Goal: Task Accomplishment & Management: Use online tool/utility

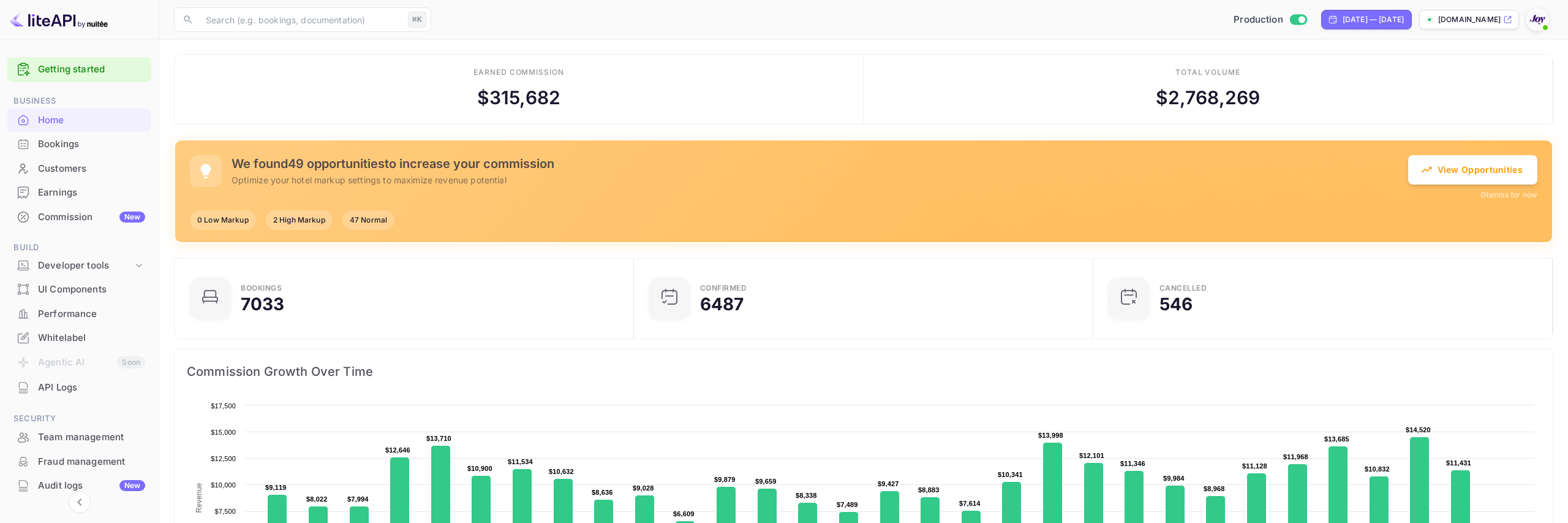
scroll to position [200, 452]
click at [73, 170] on div "Customers" at bounding box center [91, 169] width 107 height 14
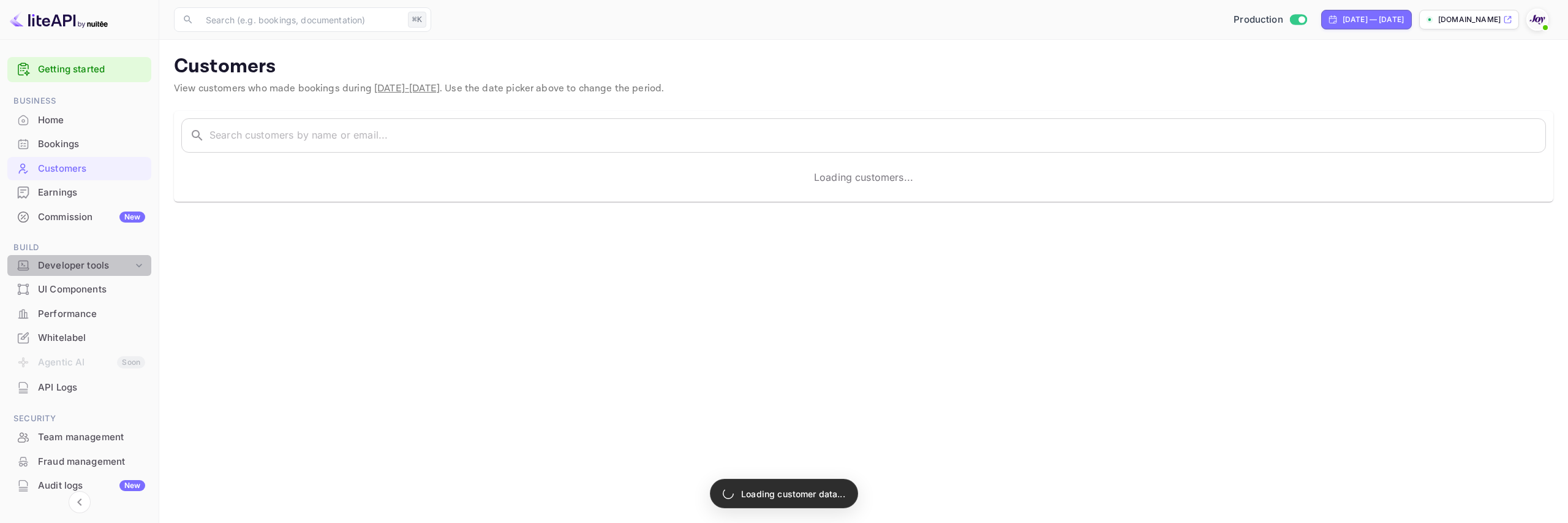
click at [84, 264] on div "Developer tools" at bounding box center [85, 266] width 95 height 14
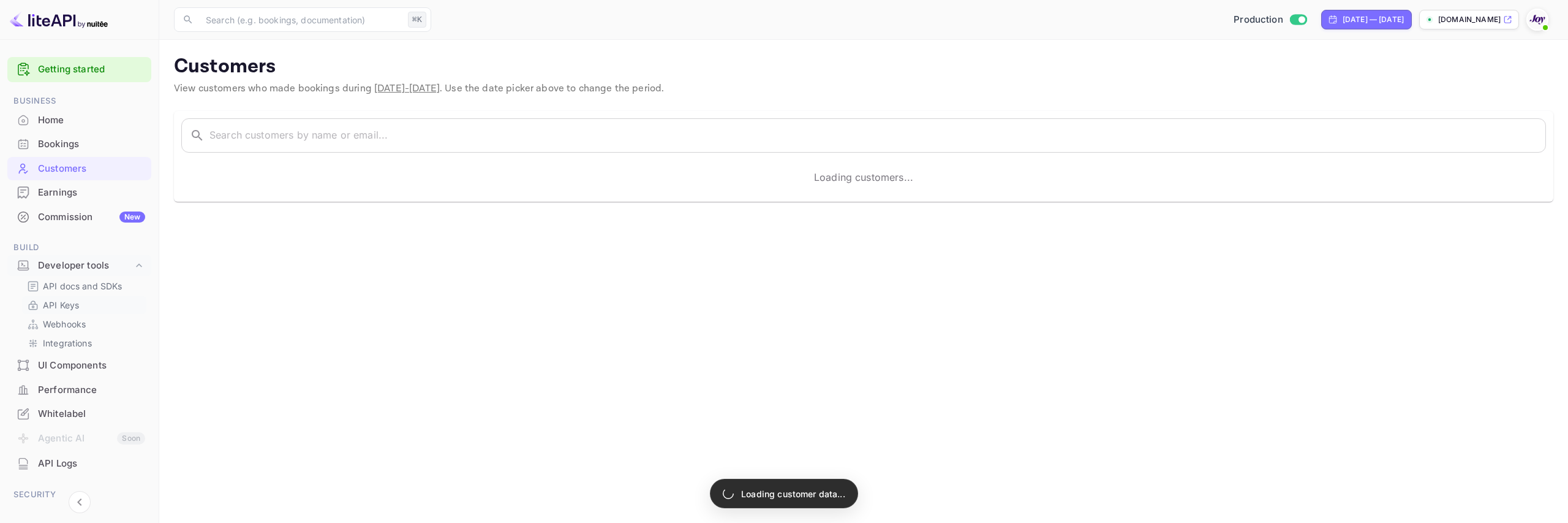
click at [77, 300] on p "API Keys" at bounding box center [60, 305] width 36 height 13
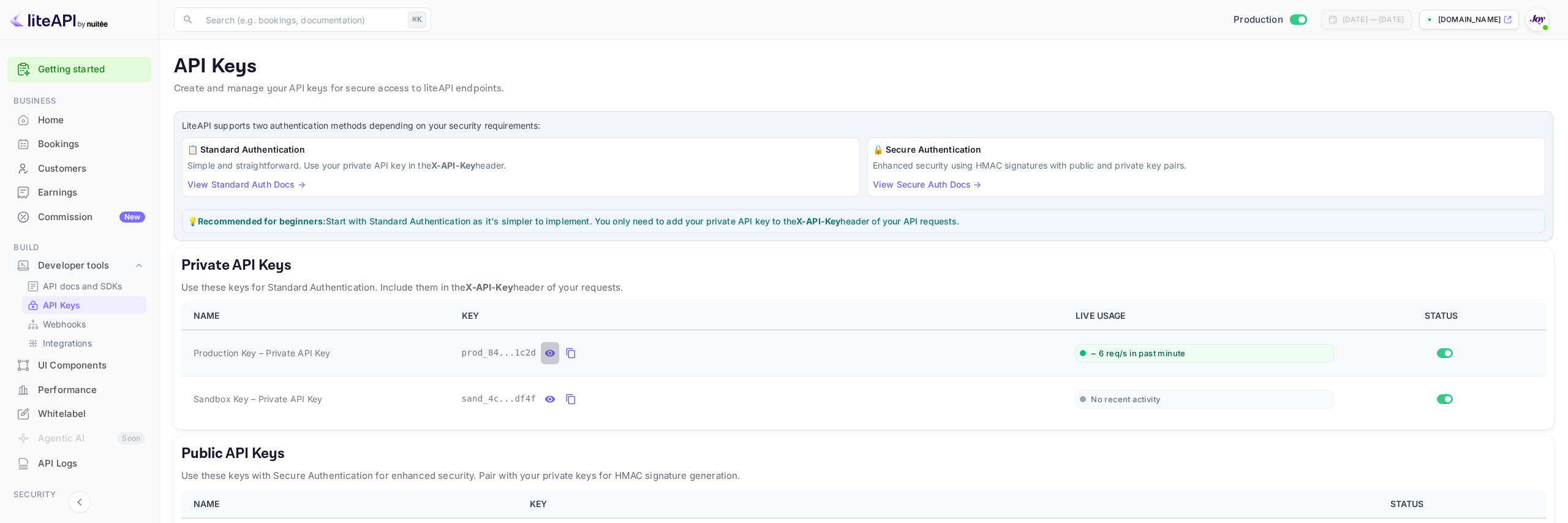
click at [553, 354] on icon "private api keys table" at bounding box center [550, 352] width 11 height 14
click at [714, 348] on icon "private api keys table" at bounding box center [714, 353] width 9 height 11
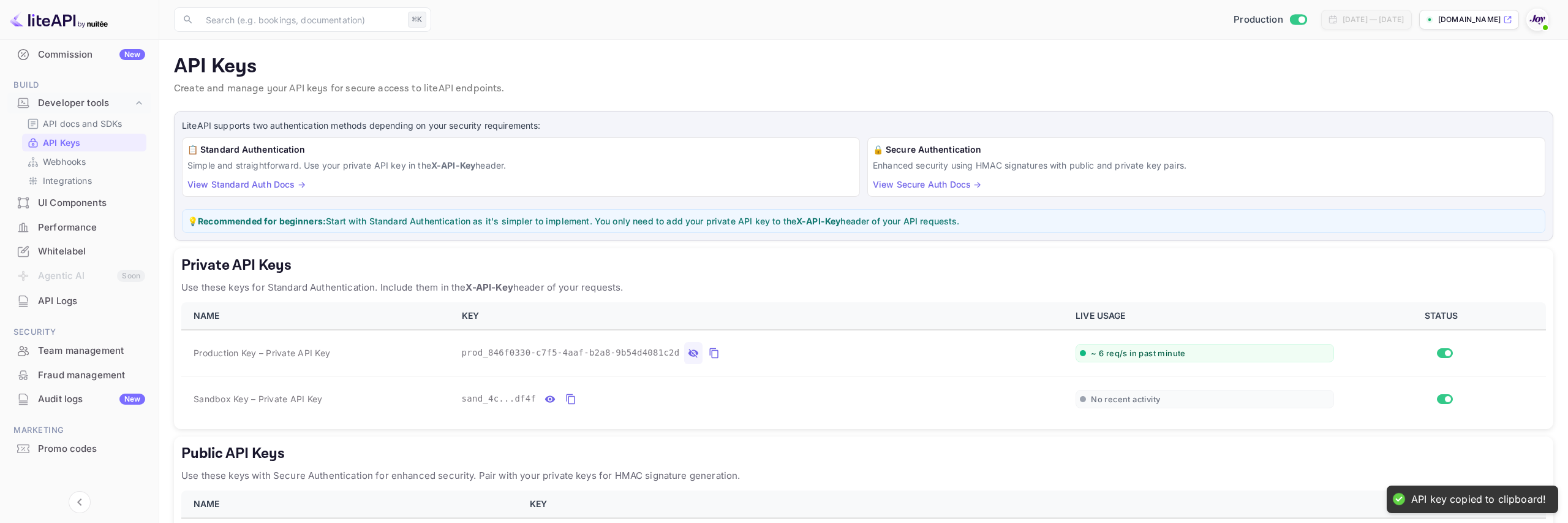
scroll to position [45, 0]
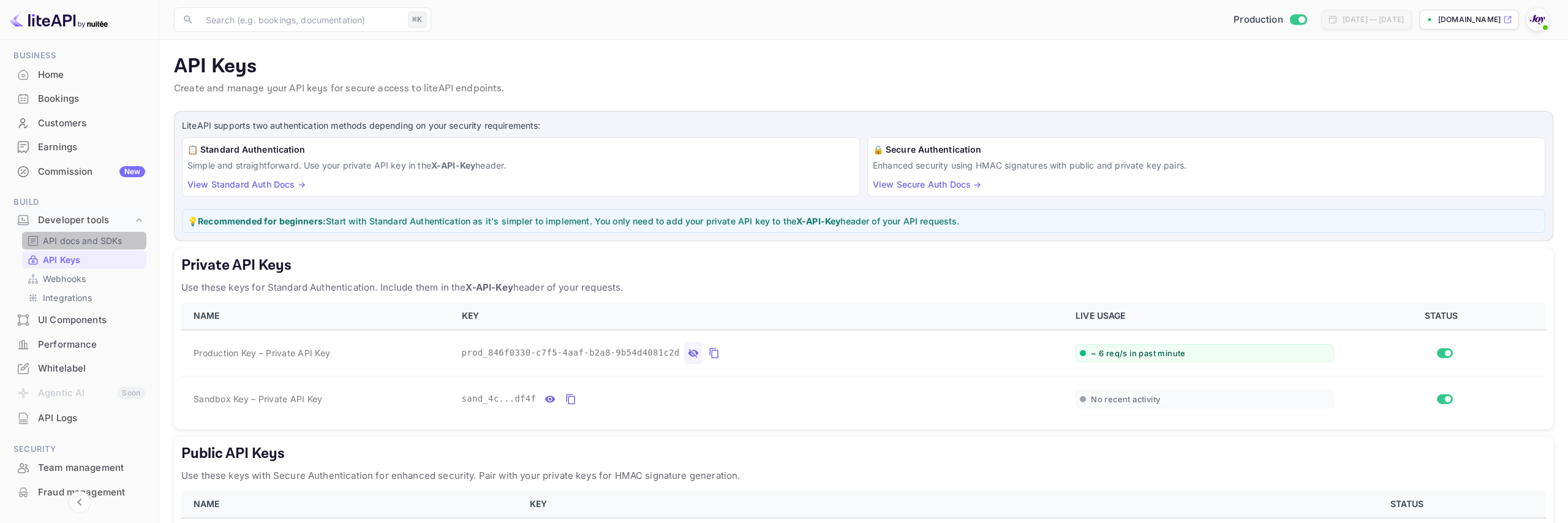
click at [89, 240] on p "API docs and SDKs" at bounding box center [82, 240] width 80 height 13
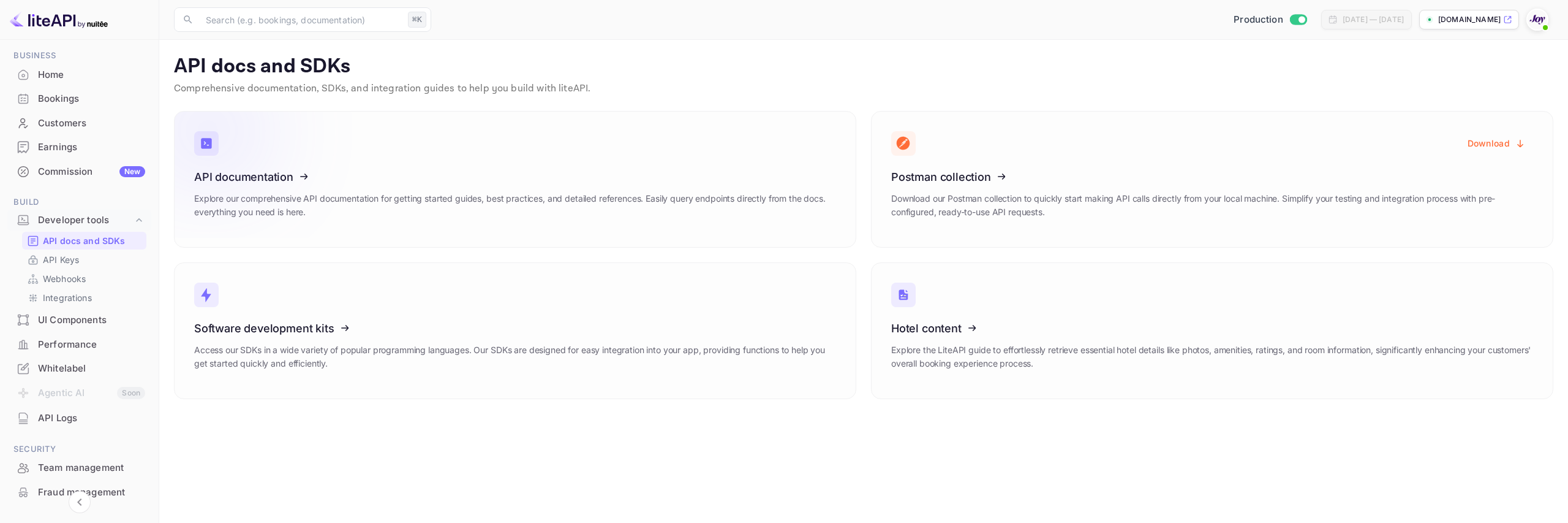
click at [270, 186] on icon at bounding box center [270, 174] width 191 height 127
